Goal: Task Accomplishment & Management: Use online tool/utility

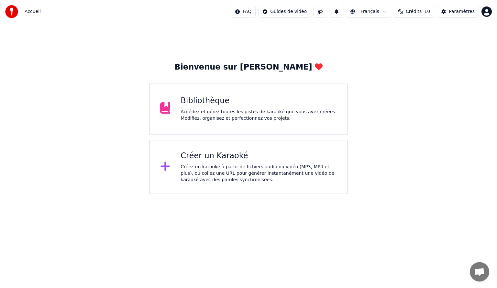
click at [208, 157] on div "Créer un Karaoké" at bounding box center [258, 156] width 156 height 10
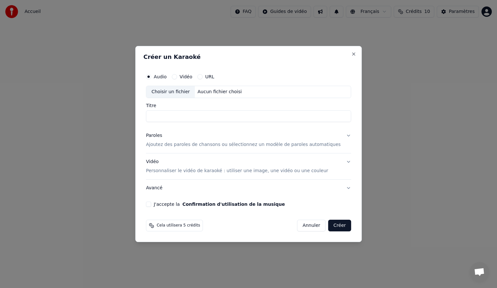
click at [181, 91] on div "Choisir un fichier" at bounding box center [170, 92] width 49 height 12
type input "**********"
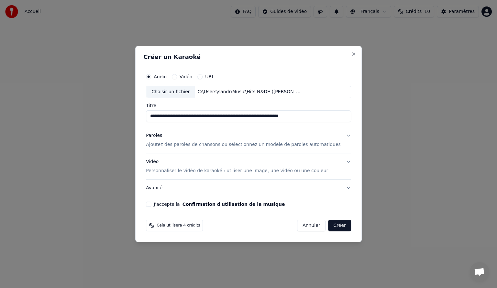
click at [236, 144] on p "Ajoutez des paroles de chansons ou sélectionnez un modèle de paroles automatiqu…" at bounding box center [243, 144] width 195 height 6
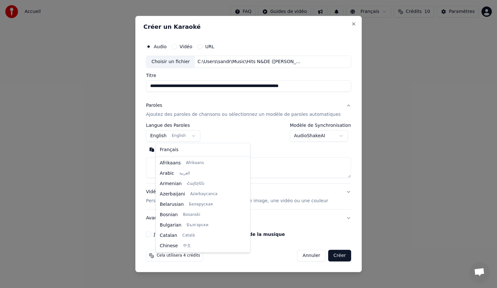
click at [200, 136] on body "**********" at bounding box center [248, 97] width 497 height 194
select select "**"
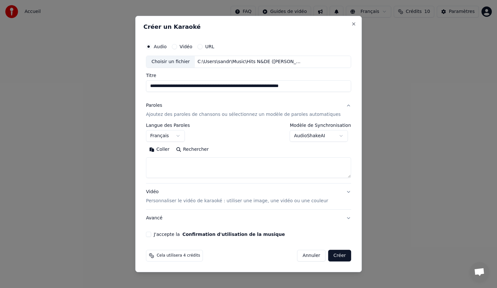
click at [206, 152] on button "Rechercher" at bounding box center [192, 149] width 39 height 10
click at [173, 149] on button "Coller" at bounding box center [159, 149] width 27 height 10
click at [235, 202] on p "Personnaliser le vidéo de karaoké : utiliser une image, une vidéo ou une couleur" at bounding box center [237, 201] width 182 height 6
type textarea "**********"
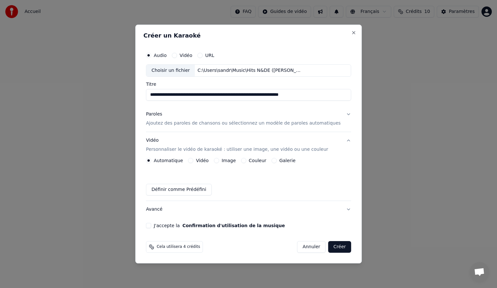
click at [151, 225] on button "J'accepte la Confirmation d'utilisation de la musique" at bounding box center [148, 225] width 5 height 5
click at [334, 246] on button "Créer" at bounding box center [339, 247] width 23 height 12
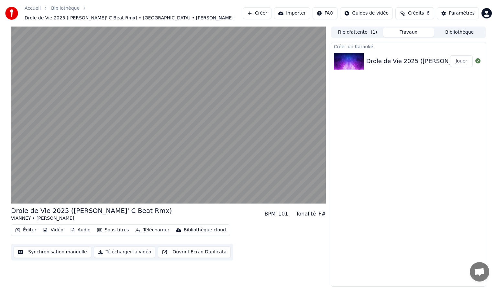
click at [117, 251] on button "Télécharger la vidéo" at bounding box center [125, 252] width 62 height 12
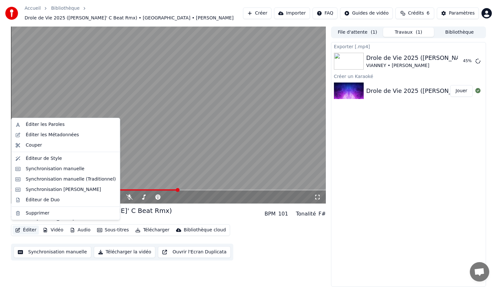
click at [30, 229] on button "Éditer" at bounding box center [26, 229] width 26 height 9
click at [62, 135] on div "Éditer les Métadonnées" at bounding box center [52, 135] width 53 height 6
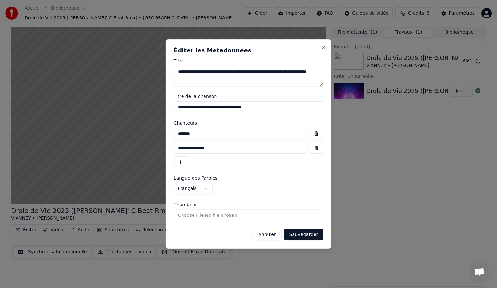
click at [269, 235] on button "Annuler" at bounding box center [267, 235] width 28 height 12
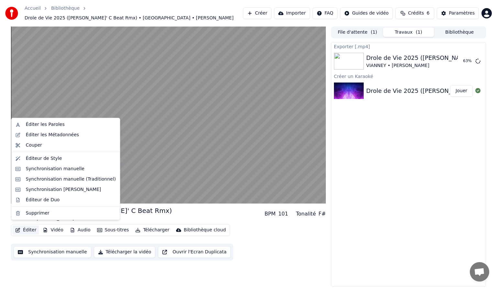
click at [29, 227] on button "Éditer" at bounding box center [26, 229] width 26 height 9
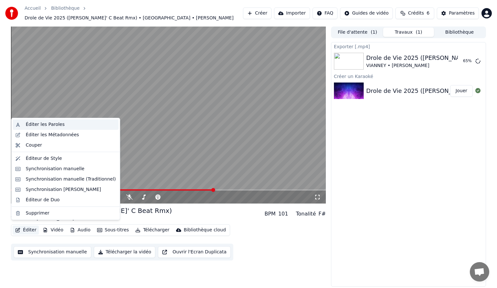
click at [43, 126] on div "Éditer les Paroles" at bounding box center [45, 124] width 39 height 6
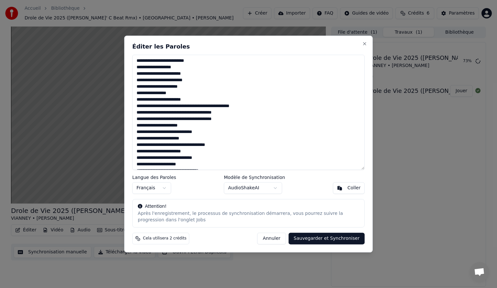
click at [282, 238] on button "Annuler" at bounding box center [271, 239] width 28 height 12
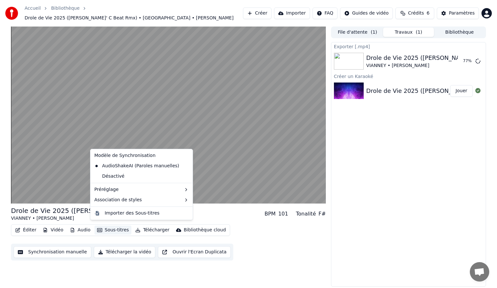
click at [105, 230] on button "Sous-titres" at bounding box center [112, 229] width 37 height 9
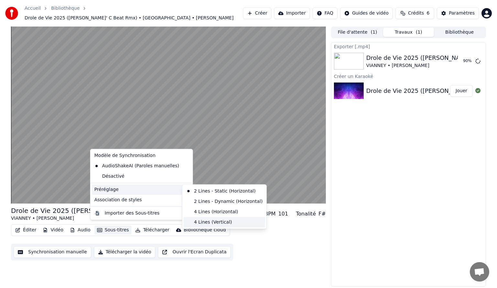
click at [202, 221] on div "4 Lines (Vertical)" at bounding box center [223, 222] width 81 height 10
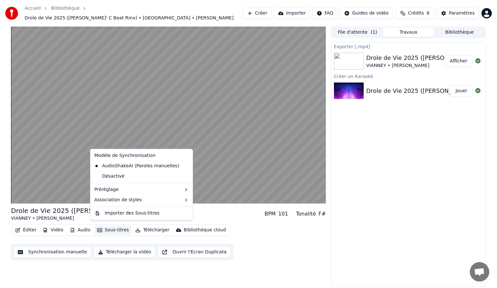
click at [116, 226] on button "Sous-titres" at bounding box center [112, 229] width 37 height 9
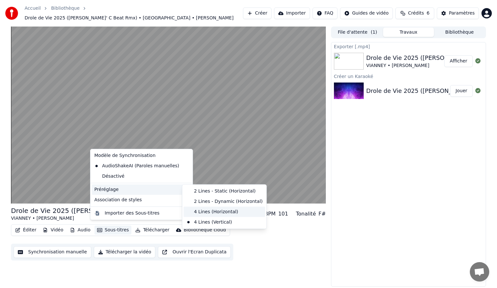
click at [205, 211] on div "4 Lines (Horizontal)" at bounding box center [223, 212] width 81 height 10
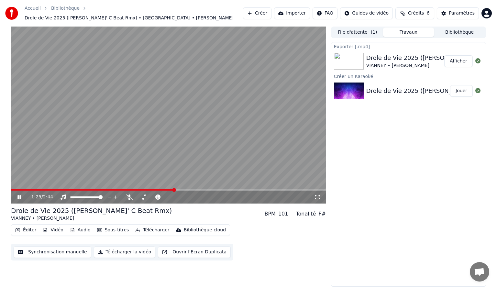
click at [174, 188] on span at bounding box center [174, 190] width 4 height 4
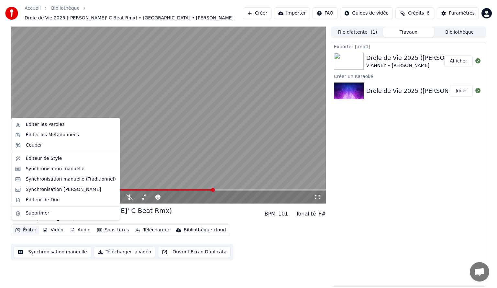
click at [25, 228] on button "Éditer" at bounding box center [26, 229] width 26 height 9
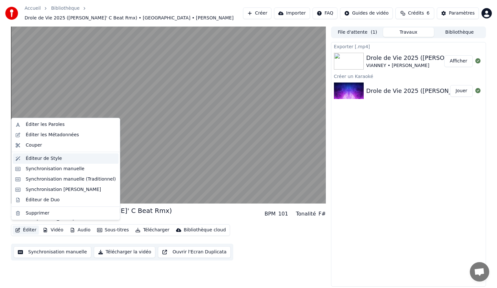
click at [44, 159] on div "Éditeur de Style" at bounding box center [44, 158] width 36 height 6
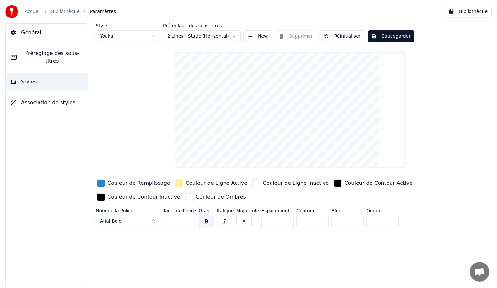
click at [185, 196] on div "button" at bounding box center [189, 197] width 8 height 8
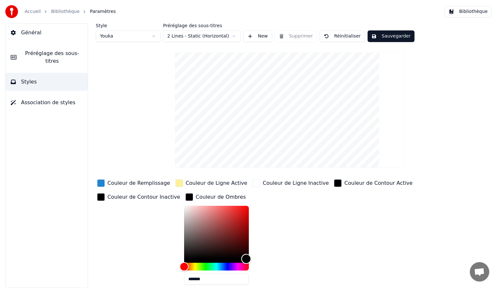
type input "*******"
drag, startPoint x: 231, startPoint y: 253, endPoint x: 244, endPoint y: 262, distance: 16.4
click at [244, 262] on div "*******" at bounding box center [221, 246] width 75 height 81
click at [384, 36] on button "Sauvegarder" at bounding box center [390, 36] width 47 height 12
click at [251, 37] on button "New" at bounding box center [257, 36] width 29 height 12
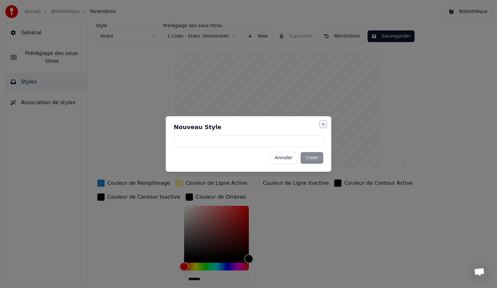
click at [323, 126] on button "Close" at bounding box center [322, 124] width 5 height 5
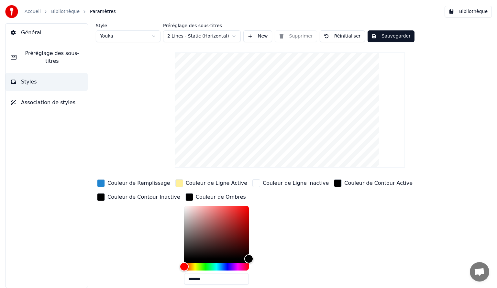
click at [234, 37] on html "Accueil Bibliothèque Paramètres Bibliothèque Général Préréglage des sous-titres…" at bounding box center [248, 144] width 497 height 288
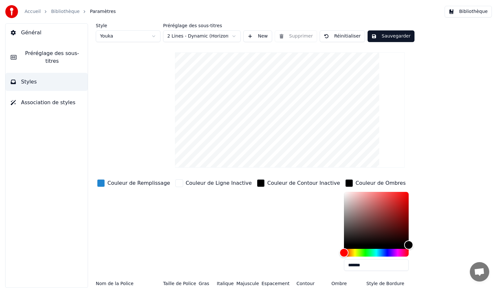
click at [382, 37] on button "Sauvegarder" at bounding box center [390, 36] width 47 height 12
click at [64, 58] on button "Préréglage des sous-titres" at bounding box center [46, 57] width 82 height 26
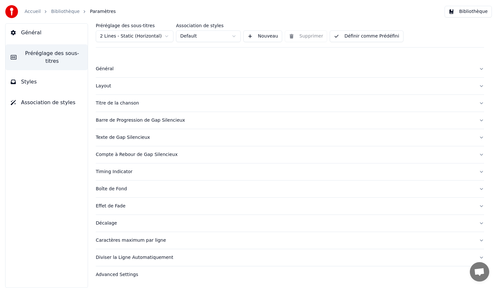
click at [124, 105] on div "Titre de la chanson" at bounding box center [285, 103] width 378 height 6
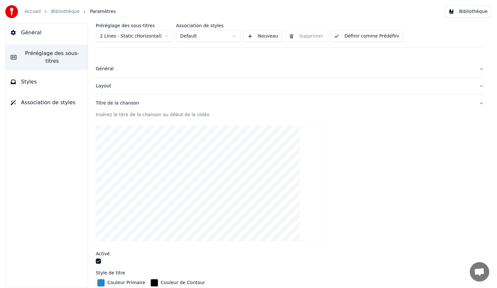
click at [30, 34] on span "Général" at bounding box center [31, 33] width 20 height 8
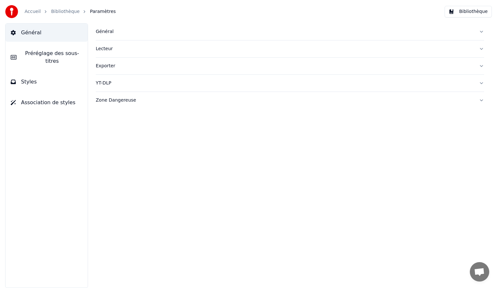
click at [104, 32] on div "Général" at bounding box center [285, 31] width 378 height 6
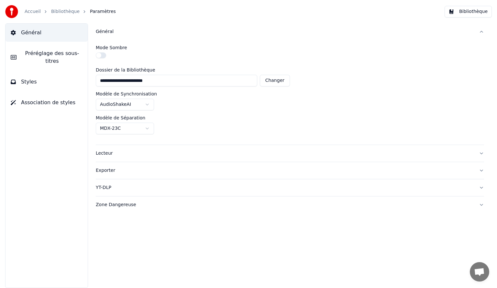
click at [31, 13] on link "Accueil" at bounding box center [33, 11] width 16 height 6
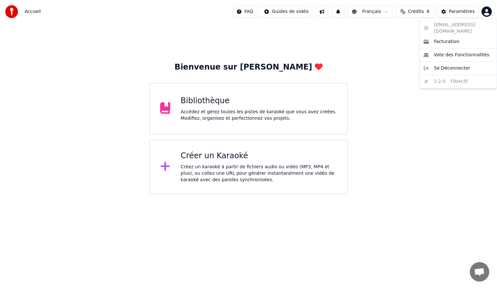
click at [488, 12] on html "Accueil FAQ Guides de vidéo Français Crédits 6 Paramètres Bienvenue sur Youka B…" at bounding box center [248, 97] width 497 height 194
click at [194, 102] on html "Accueil FAQ Guides de vidéo Français Crédits 6 Paramètres Bienvenue sur Youka B…" at bounding box center [248, 97] width 497 height 194
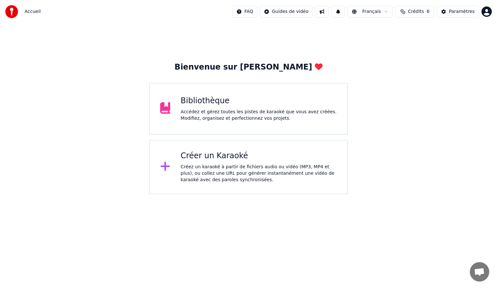
click at [194, 102] on div "Bibliothèque" at bounding box center [258, 101] width 156 height 10
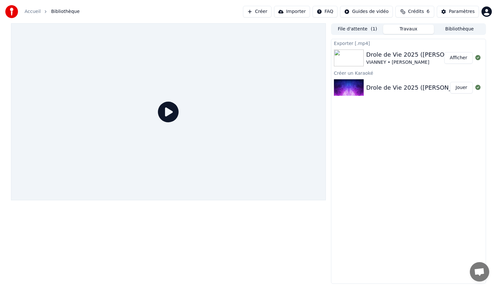
click at [463, 88] on button "Jouer" at bounding box center [461, 88] width 23 height 12
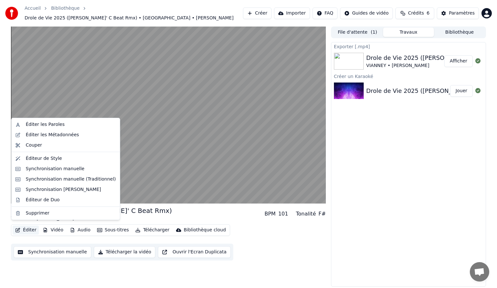
click at [29, 228] on button "Éditer" at bounding box center [26, 229] width 26 height 9
click at [48, 159] on div "Éditeur de Style" at bounding box center [44, 158] width 36 height 6
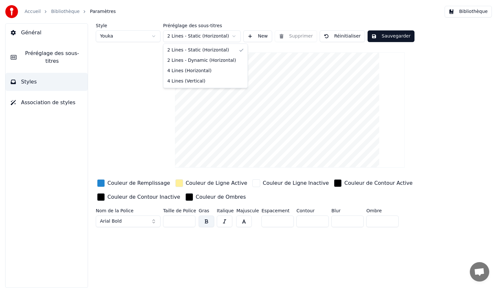
click at [233, 37] on html "Accueil Bibliothèque Paramètres Bibliothèque Général Préréglage des sous-titres…" at bounding box center [248, 144] width 497 height 288
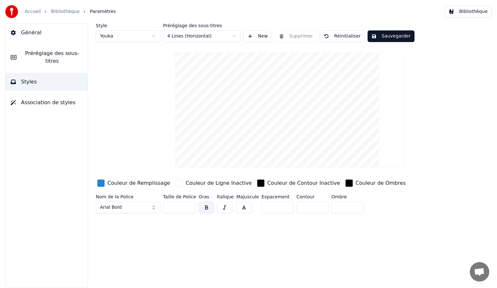
click at [242, 208] on button "button" at bounding box center [244, 207] width 16 height 12
click at [224, 207] on button "button" at bounding box center [225, 207] width 16 height 12
click at [203, 208] on button "button" at bounding box center [207, 207] width 16 height 12
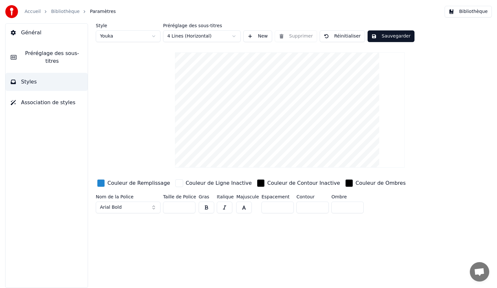
click at [205, 208] on button "button" at bounding box center [207, 207] width 16 height 12
click at [243, 205] on button "button" at bounding box center [244, 207] width 16 height 12
click at [154, 208] on button "Arial Bold" at bounding box center [128, 207] width 65 height 12
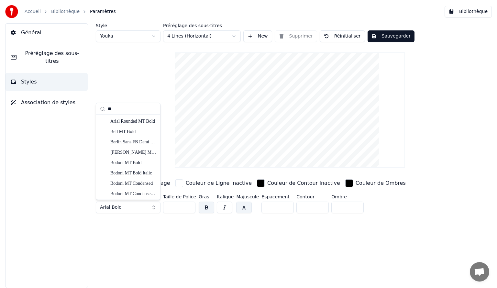
type input "*"
type input "*****"
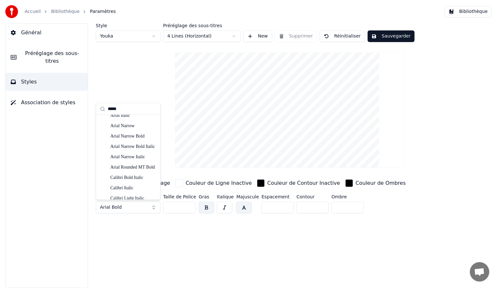
scroll to position [54, 0]
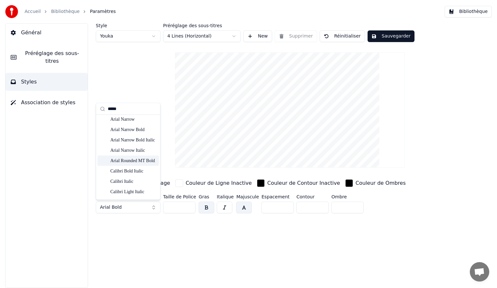
click at [130, 162] on div "Arial Rounded MT Bold" at bounding box center [133, 160] width 46 height 6
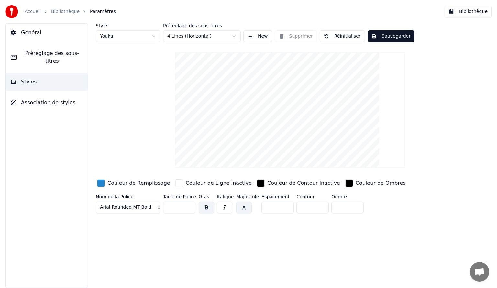
click at [188, 205] on input "**" at bounding box center [179, 207] width 32 height 12
click at [188, 205] on input "***" at bounding box center [179, 207] width 32 height 12
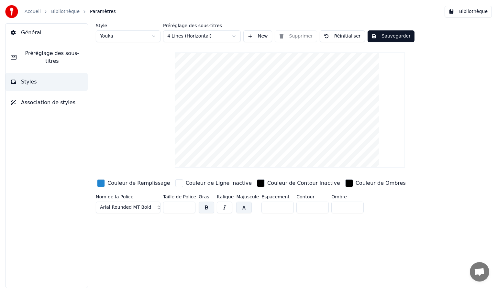
click at [188, 205] on input "***" at bounding box center [179, 207] width 32 height 12
type input "***"
click at [188, 205] on input "***" at bounding box center [179, 207] width 32 height 12
click at [233, 35] on html "Accueil Bibliothèque Paramètres Bibliothèque Général Préréglage des sous-titres…" at bounding box center [248, 144] width 497 height 288
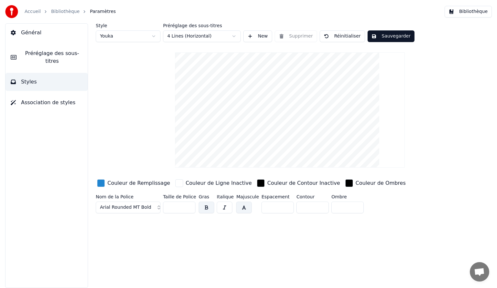
click at [233, 35] on html "Accueil Bibliothèque Paramètres Bibliothèque Général Préréglage des sous-titres…" at bounding box center [248, 144] width 497 height 288
click at [234, 36] on html "Accueil Bibliothèque Paramètres Bibliothèque Général Préréglage des sous-titres…" at bounding box center [248, 144] width 497 height 288
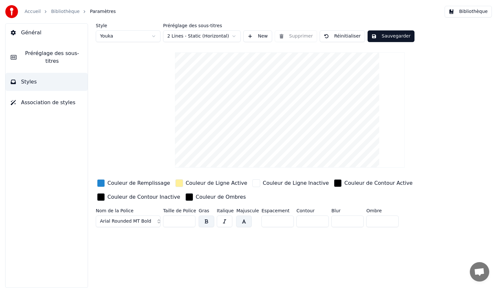
click at [379, 37] on button "Sauvegarder" at bounding box center [390, 36] width 47 height 12
click at [463, 13] on button "Bibliothèque" at bounding box center [467, 12] width 47 height 12
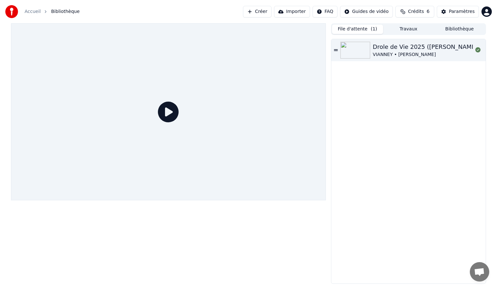
click at [359, 28] on button "File d'attente ( 1 )" at bounding box center [357, 29] width 51 height 9
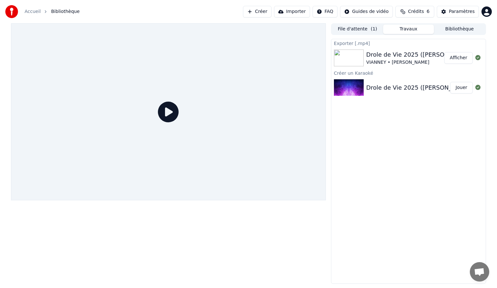
click at [410, 30] on button "Travaux" at bounding box center [408, 29] width 51 height 9
click at [463, 58] on button "Afficher" at bounding box center [458, 58] width 28 height 12
click at [462, 89] on button "Jouer" at bounding box center [461, 88] width 23 height 12
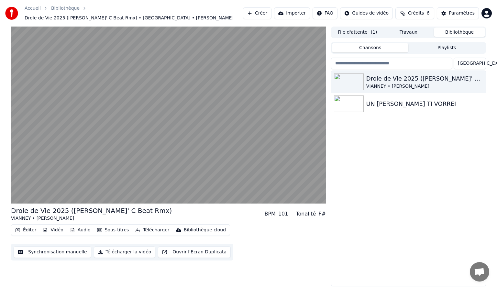
click at [449, 28] on button "Bibliothèque" at bounding box center [459, 31] width 51 height 9
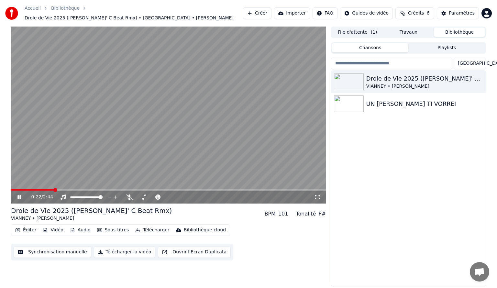
click at [28, 228] on button "Éditer" at bounding box center [26, 229] width 26 height 9
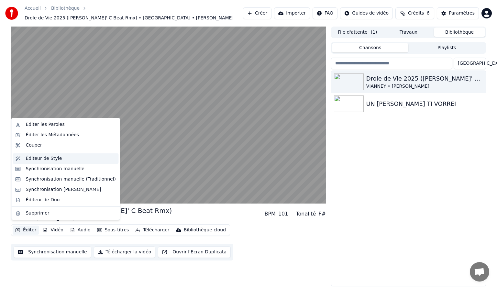
click at [48, 158] on div "Éditeur de Style" at bounding box center [44, 158] width 36 height 6
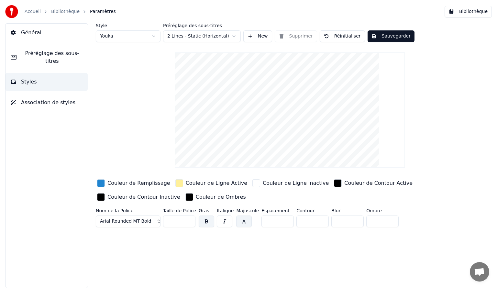
click at [380, 35] on button "Sauvegarder" at bounding box center [390, 36] width 47 height 12
click at [380, 35] on button "Terminé" at bounding box center [385, 36] width 36 height 12
click at [379, 36] on button "Sauvegarder" at bounding box center [390, 36] width 47 height 12
click at [33, 12] on link "Accueil" at bounding box center [33, 11] width 16 height 6
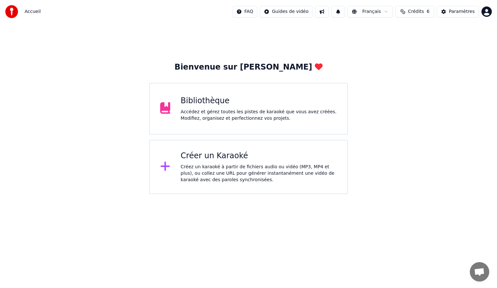
click at [194, 102] on div "Bibliothèque" at bounding box center [258, 101] width 156 height 10
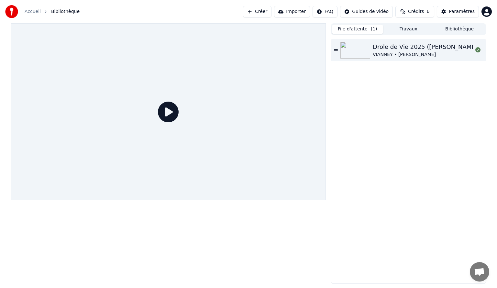
click at [358, 29] on button "File d'attente ( 1 )" at bounding box center [357, 29] width 51 height 9
click at [397, 49] on div "Drole de Vie 2025 ([PERSON_NAME]' C Beat Rmx)" at bounding box center [445, 46] width 145 height 9
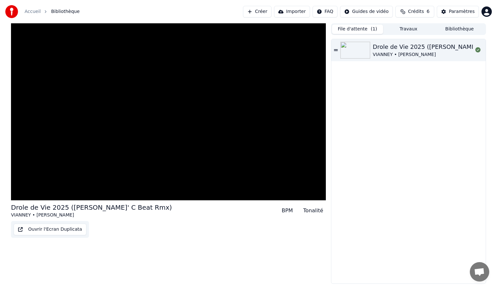
click at [397, 49] on div "Drole de Vie 2025 ([PERSON_NAME]' C Beat Rmx)" at bounding box center [445, 46] width 145 height 9
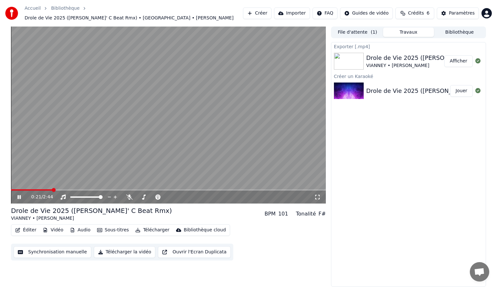
click at [411, 29] on button "Travaux" at bounding box center [408, 31] width 51 height 9
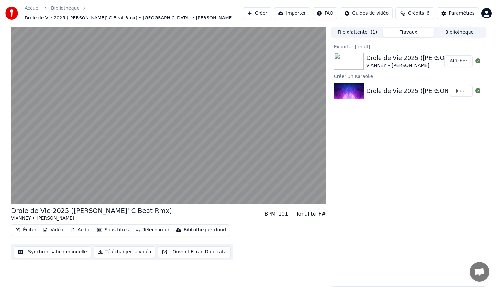
click at [463, 14] on div "Paramètres" at bounding box center [462, 13] width 26 height 6
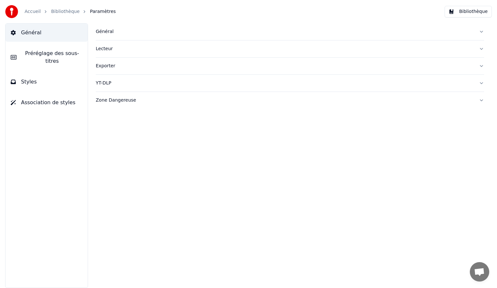
click at [33, 12] on link "Accueil" at bounding box center [33, 11] width 16 height 6
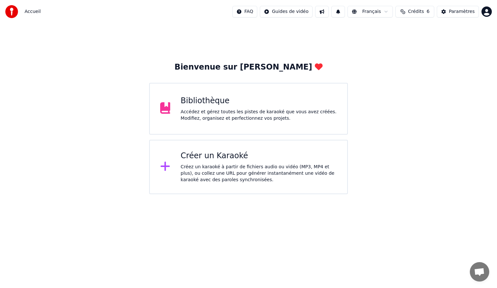
click at [206, 101] on div "Bibliothèque" at bounding box center [258, 101] width 156 height 10
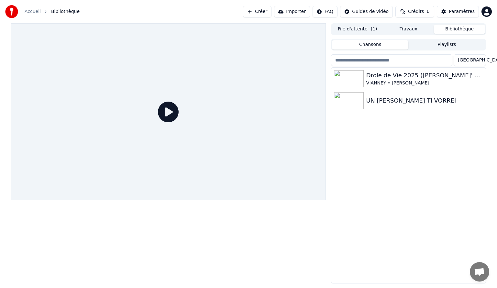
click at [455, 28] on button "Bibliothèque" at bounding box center [459, 29] width 51 height 9
click at [403, 75] on div "Drole de Vie 2025 ([PERSON_NAME]' C Beat Rmx)" at bounding box center [421, 75] width 110 height 9
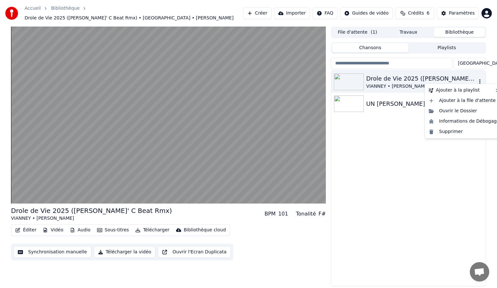
click at [478, 79] on icon "button" at bounding box center [479, 81] width 6 height 5
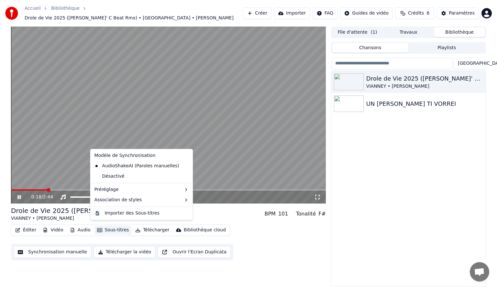
click at [110, 230] on button "Sous-titres" at bounding box center [112, 229] width 37 height 9
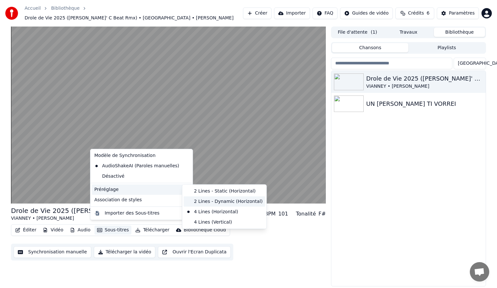
click at [202, 201] on div "2 Lines - Dynamic (Horizontal)" at bounding box center [223, 201] width 81 height 10
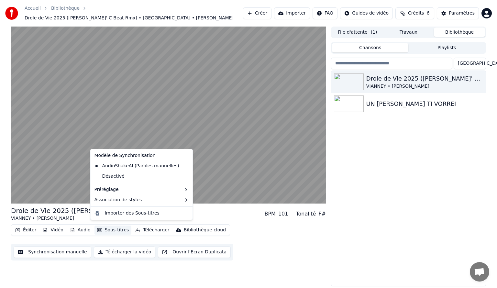
click at [113, 227] on button "Sous-titres" at bounding box center [112, 229] width 37 height 9
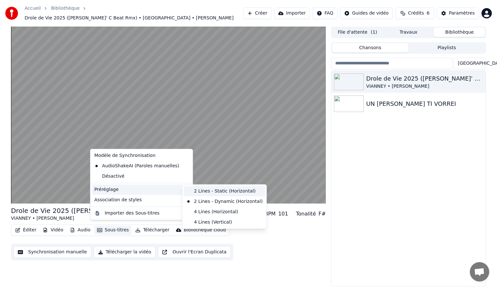
click at [199, 192] on div "2 Lines - Static (Horizontal)" at bounding box center [223, 191] width 81 height 10
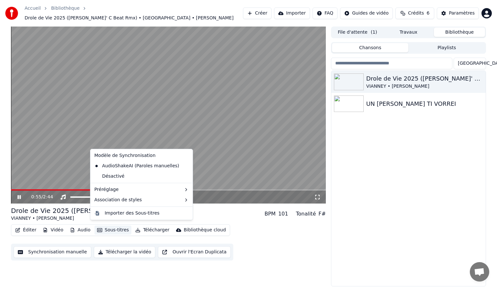
click at [113, 228] on button "Sous-titres" at bounding box center [112, 229] width 37 height 9
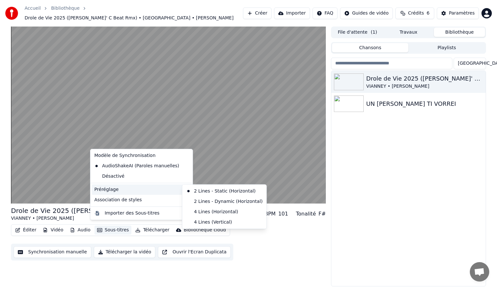
click at [167, 190] on div "Préréglage" at bounding box center [142, 189] width 100 height 10
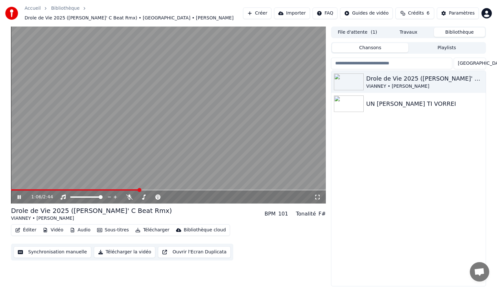
click at [214, 132] on video at bounding box center [168, 115] width 315 height 177
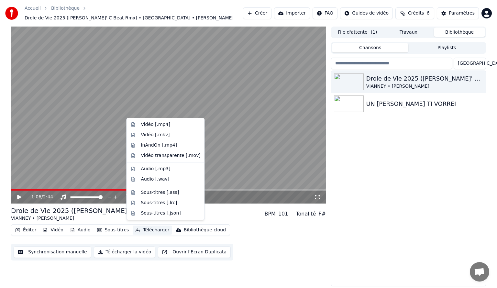
click at [149, 228] on button "Télécharger" at bounding box center [152, 229] width 39 height 9
click at [157, 125] on div "Vidéo [.mp4]" at bounding box center [155, 124] width 29 height 6
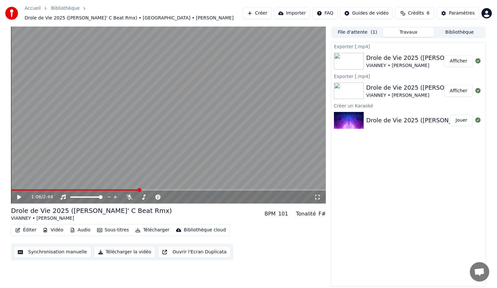
click at [455, 56] on button "Afficher" at bounding box center [458, 61] width 28 height 12
